Goal: Information Seeking & Learning: Learn about a topic

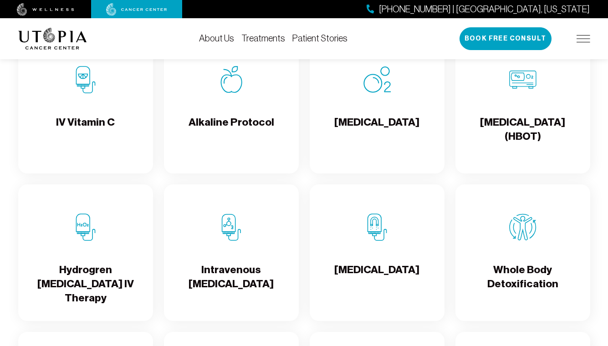
scroll to position [952, 0]
click at [237, 131] on h4 "Alkaline Protocol" at bounding box center [232, 130] width 86 height 30
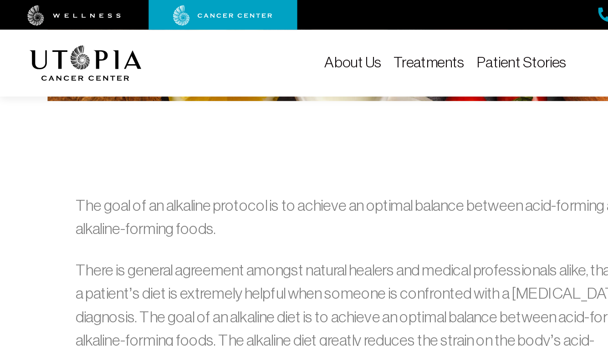
scroll to position [468, 0]
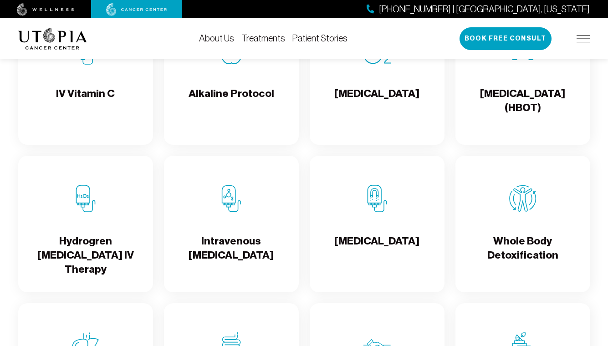
scroll to position [982, 0]
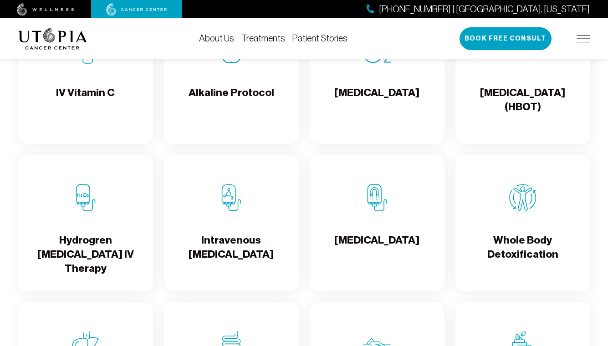
click at [243, 211] on img at bounding box center [231, 197] width 27 height 27
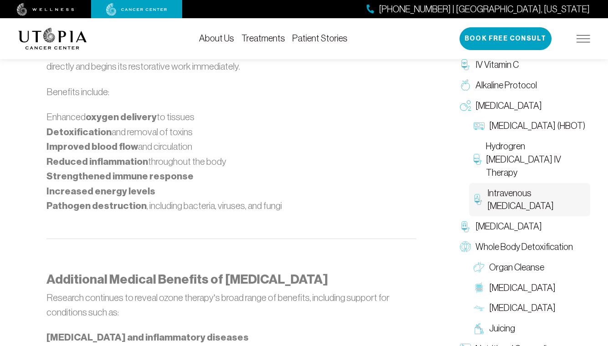
scroll to position [1255, 0]
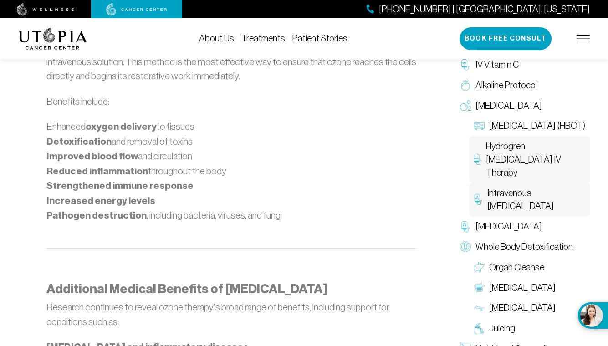
click at [514, 163] on span "Hydrogren [MEDICAL_DATA] IV Therapy" at bounding box center [536, 159] width 100 height 39
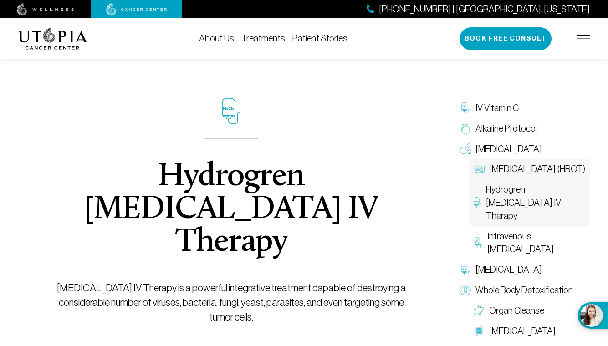
click at [509, 173] on span "[MEDICAL_DATA] (HBOT)" at bounding box center [537, 169] width 96 height 13
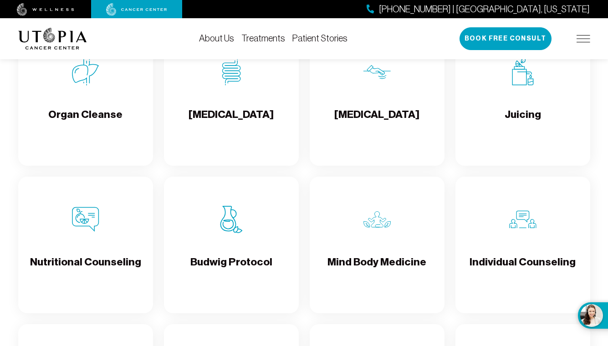
scroll to position [982, 0]
